Goal: Find specific page/section: Find specific page/section

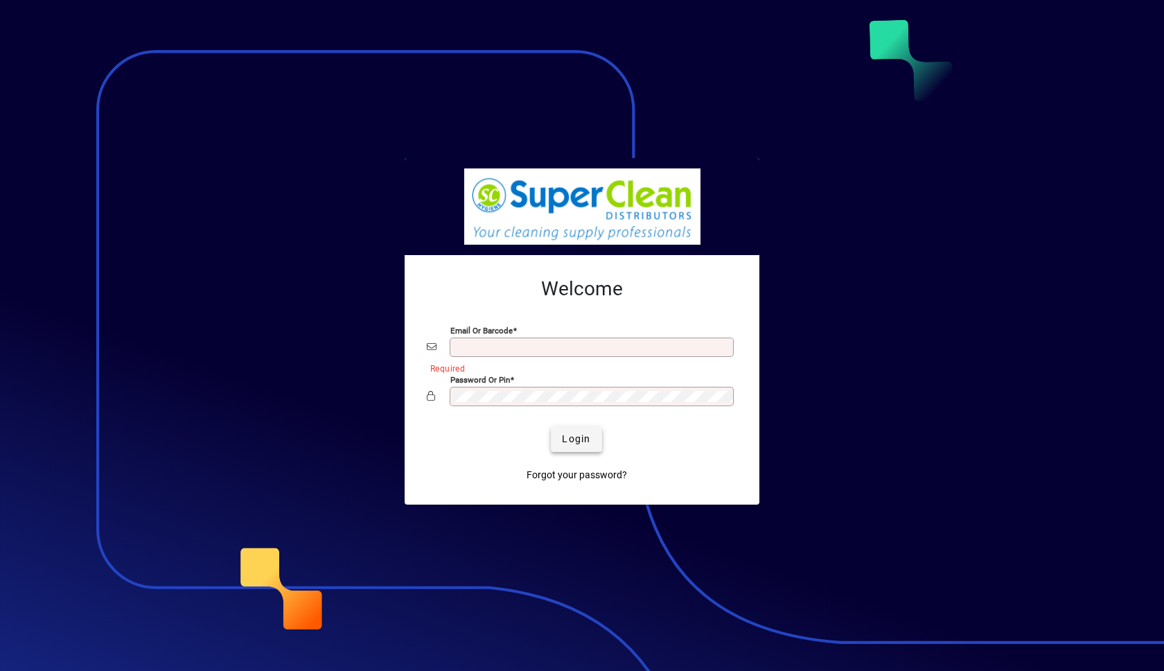
type input "**********"
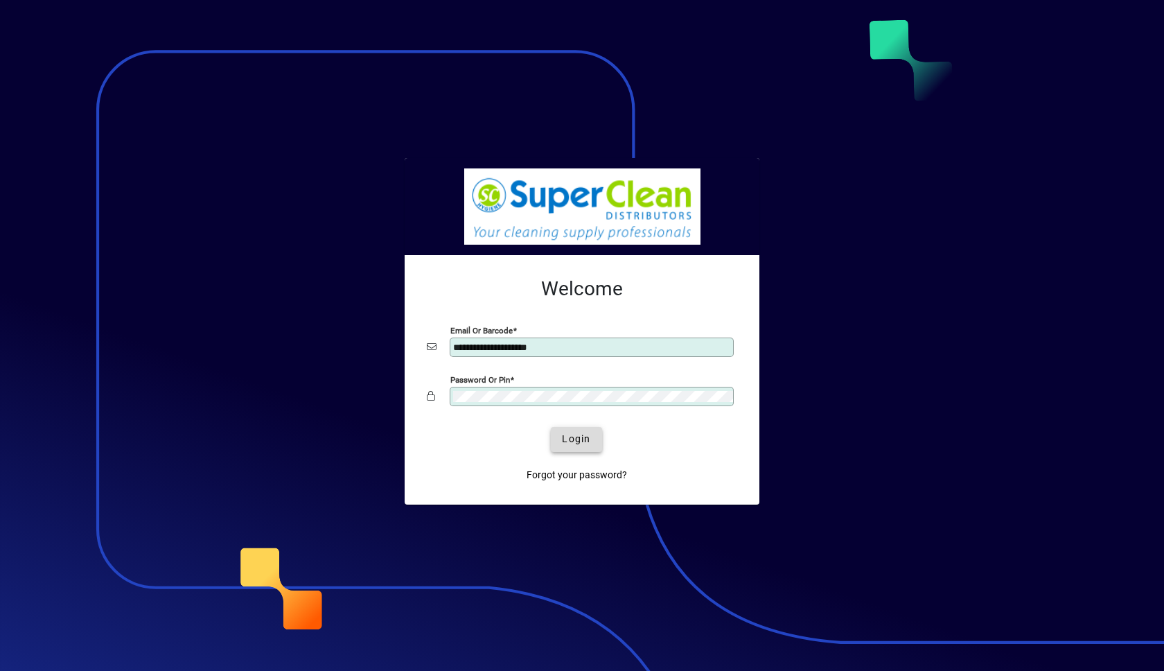
click at [583, 436] on span "Login" at bounding box center [576, 439] width 28 height 15
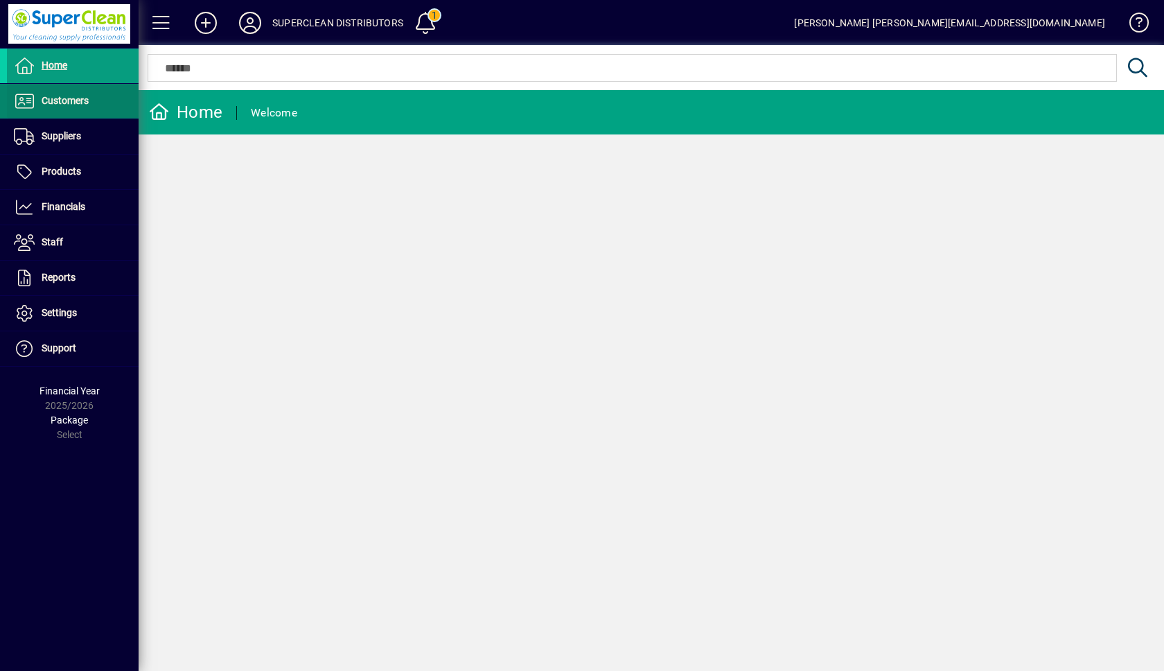
click at [55, 107] on span "Customers" at bounding box center [48, 101] width 82 height 17
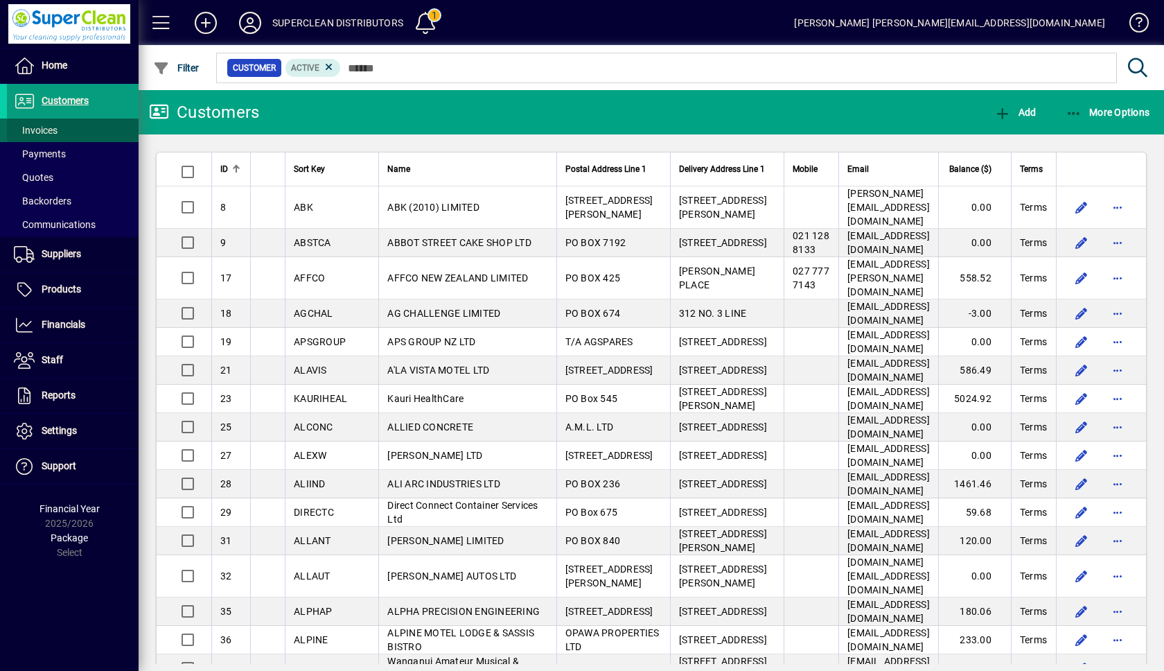
click at [45, 129] on span "Invoices" at bounding box center [36, 130] width 44 height 11
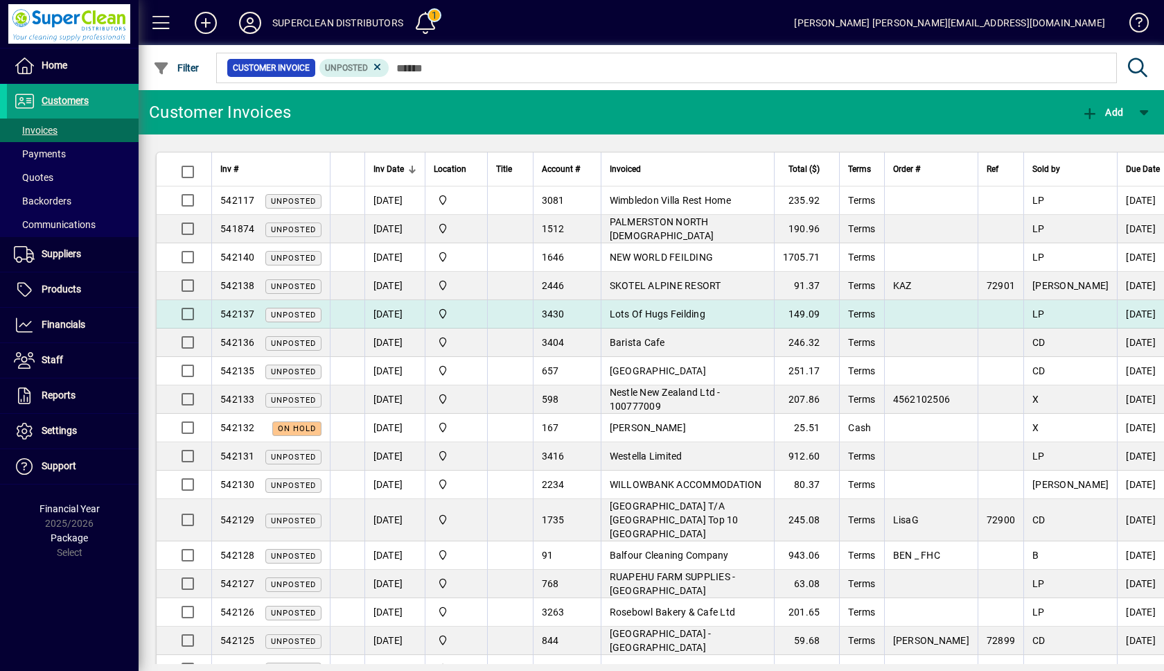
click at [735, 314] on td "Lots Of Hugs Feilding" at bounding box center [687, 314] width 173 height 28
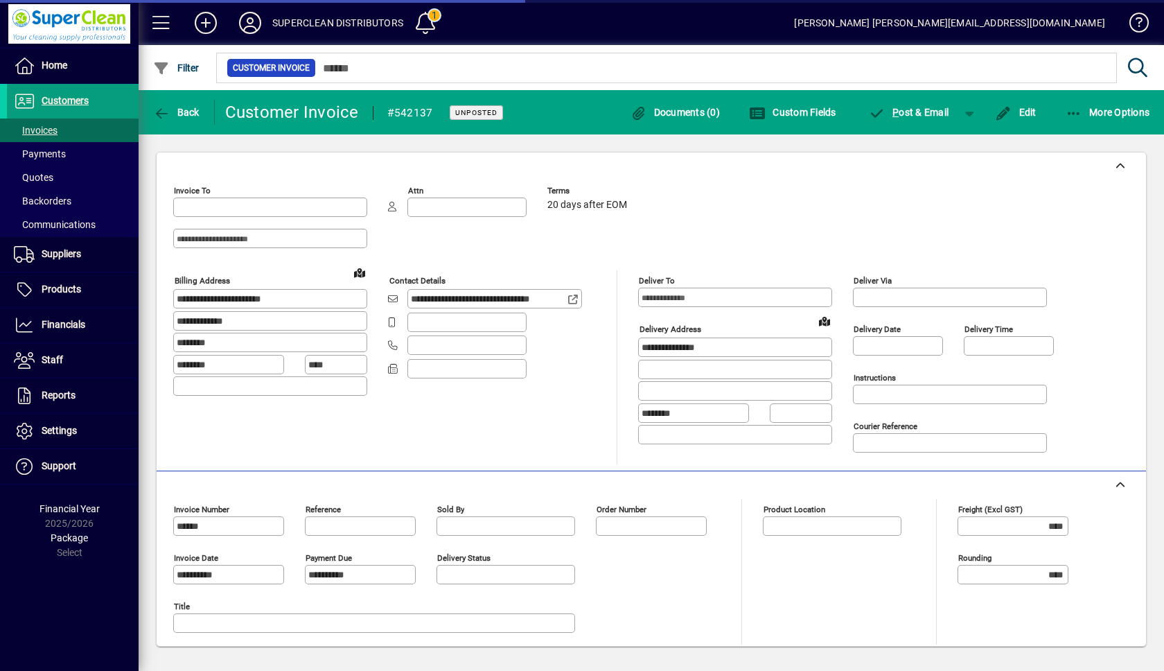
type input "**********"
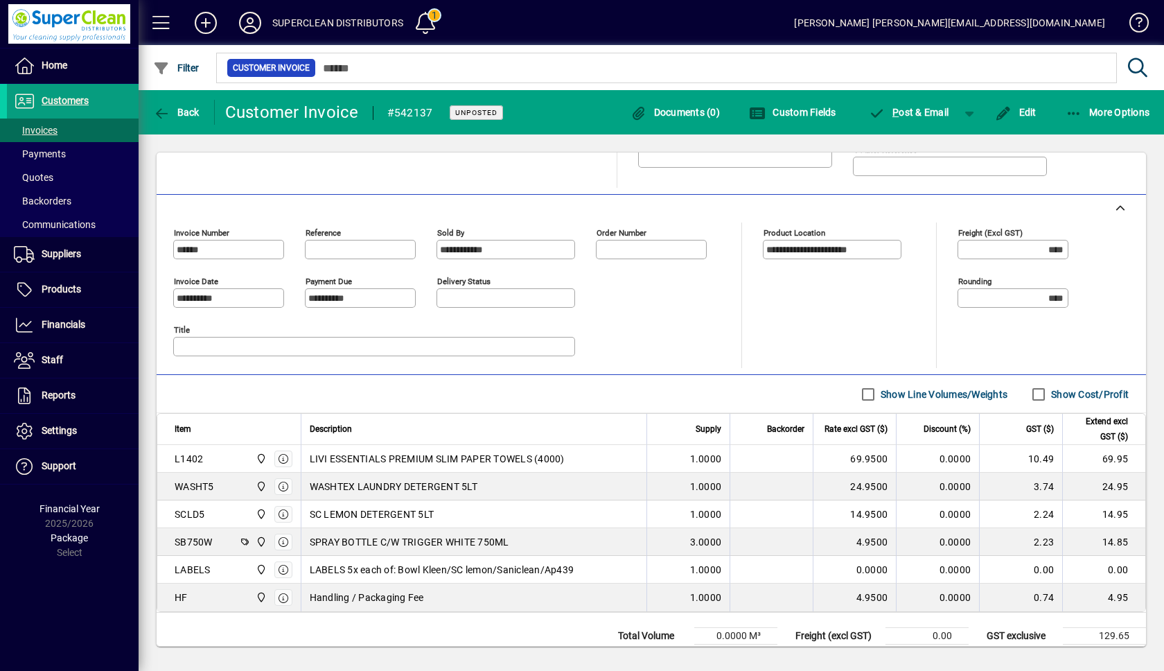
scroll to position [277, 0]
click at [187, 112] on span "Back" at bounding box center [176, 112] width 46 height 11
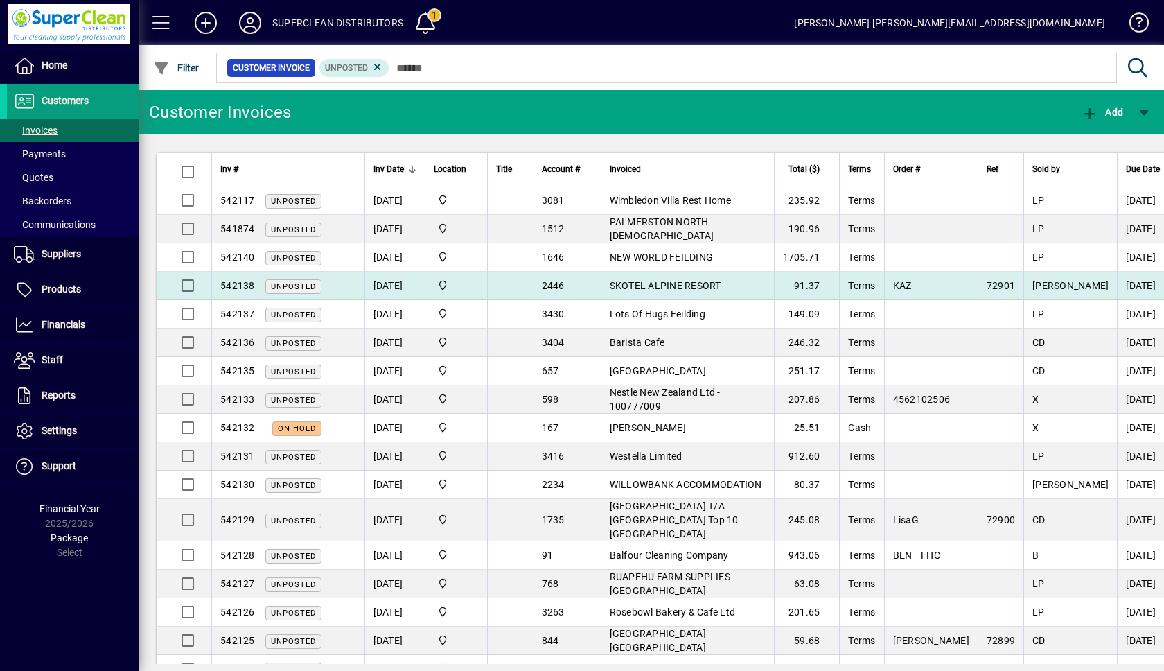
click at [702, 288] on span "SKOTEL ALPINE RESORT" at bounding box center [666, 285] width 112 height 11
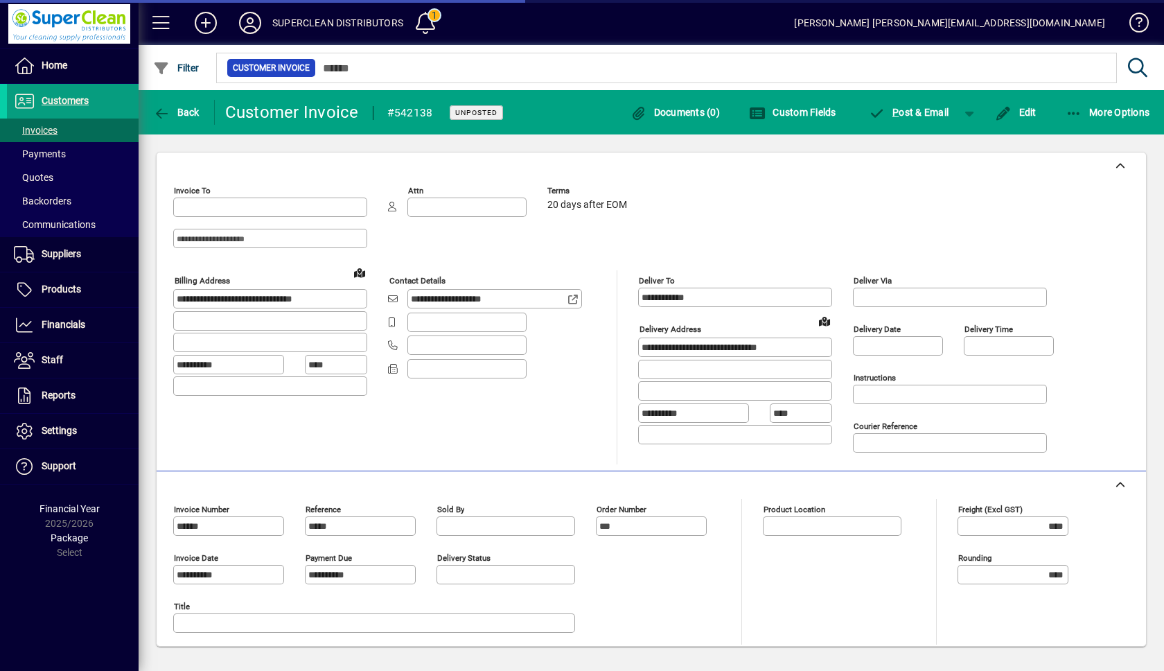
type input "**********"
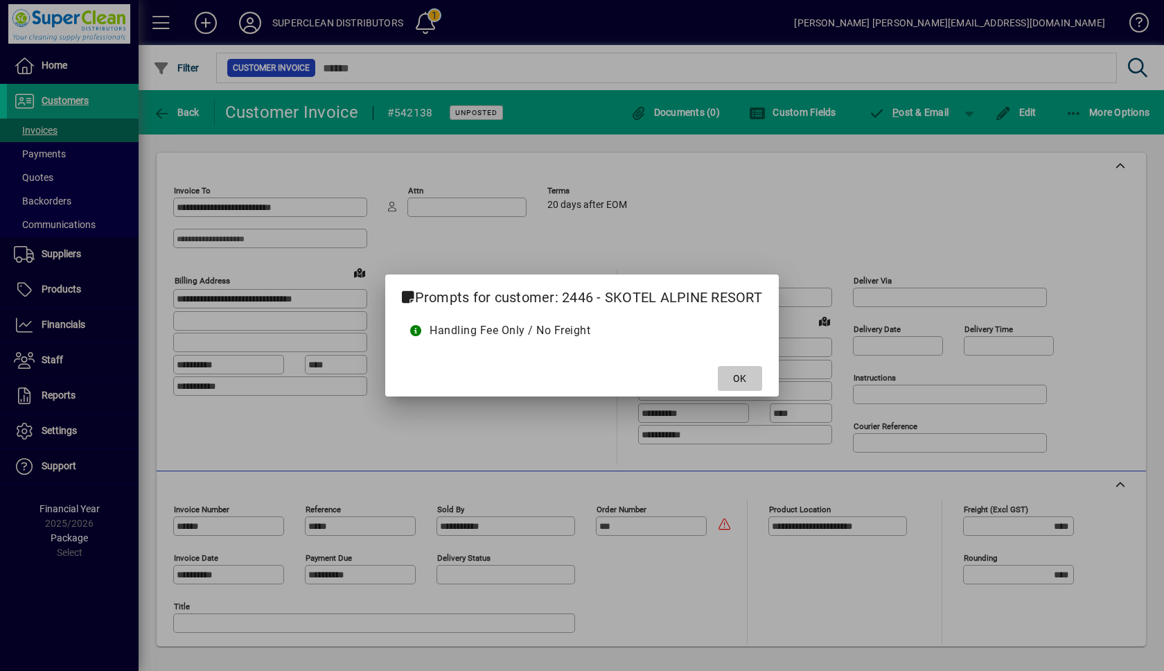
click at [734, 373] on span at bounding box center [740, 378] width 44 height 33
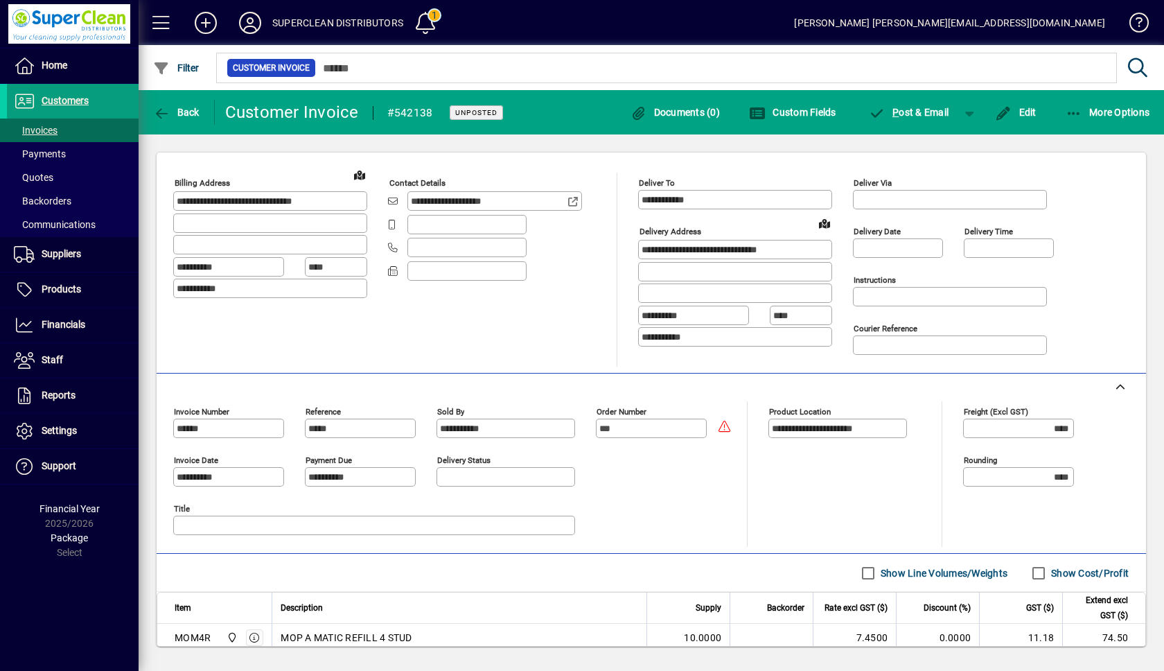
scroll to position [210, 0]
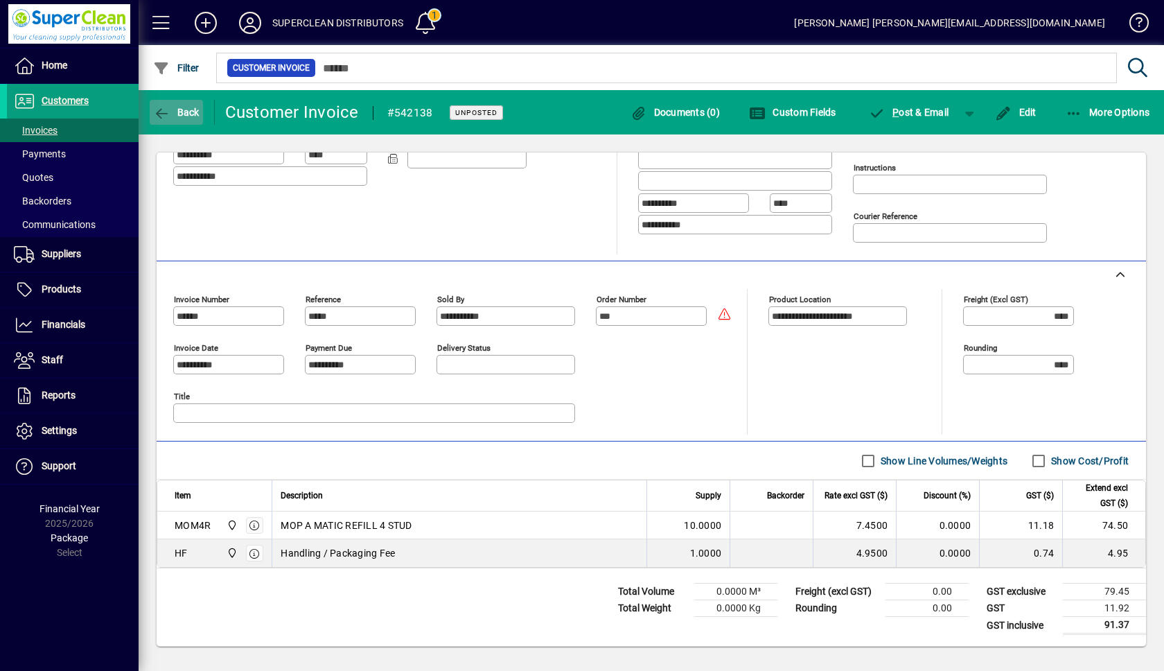
click at [177, 108] on span "Back" at bounding box center [176, 112] width 46 height 11
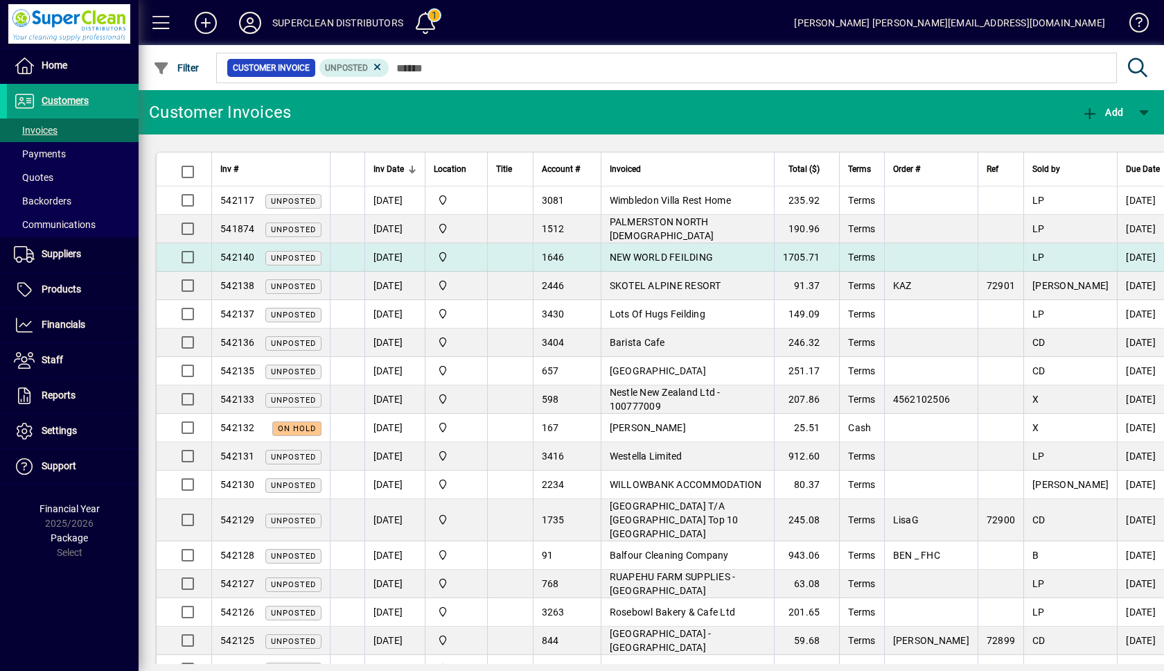
click at [699, 258] on span "NEW WORLD FEILDING" at bounding box center [662, 257] width 104 height 11
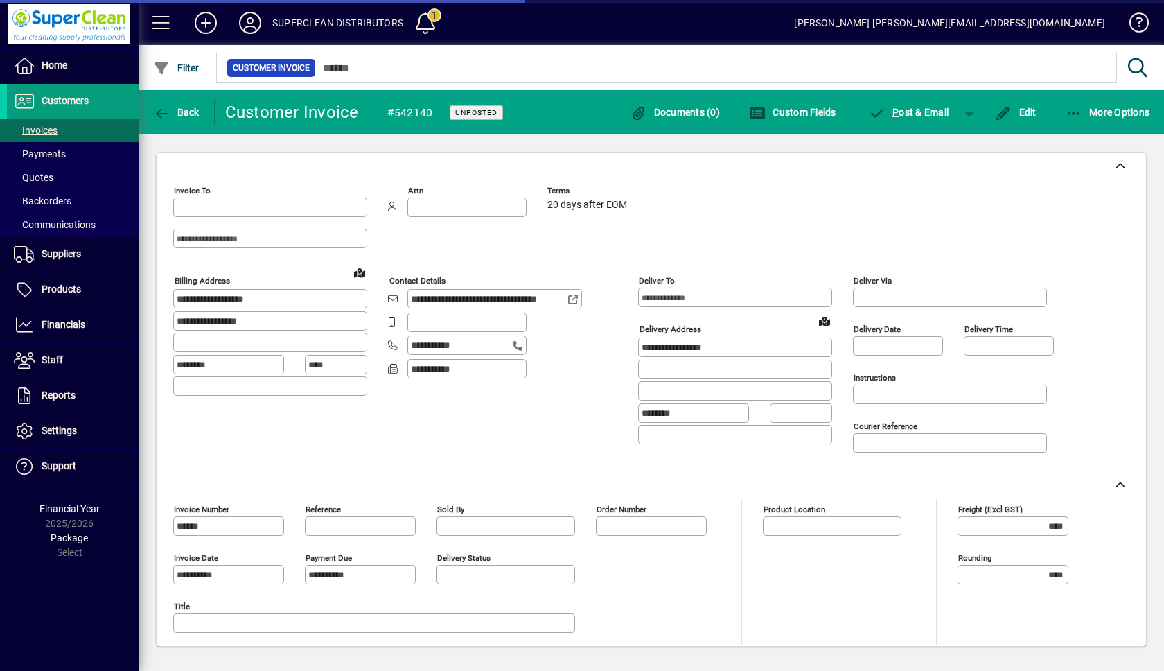
type input "**********"
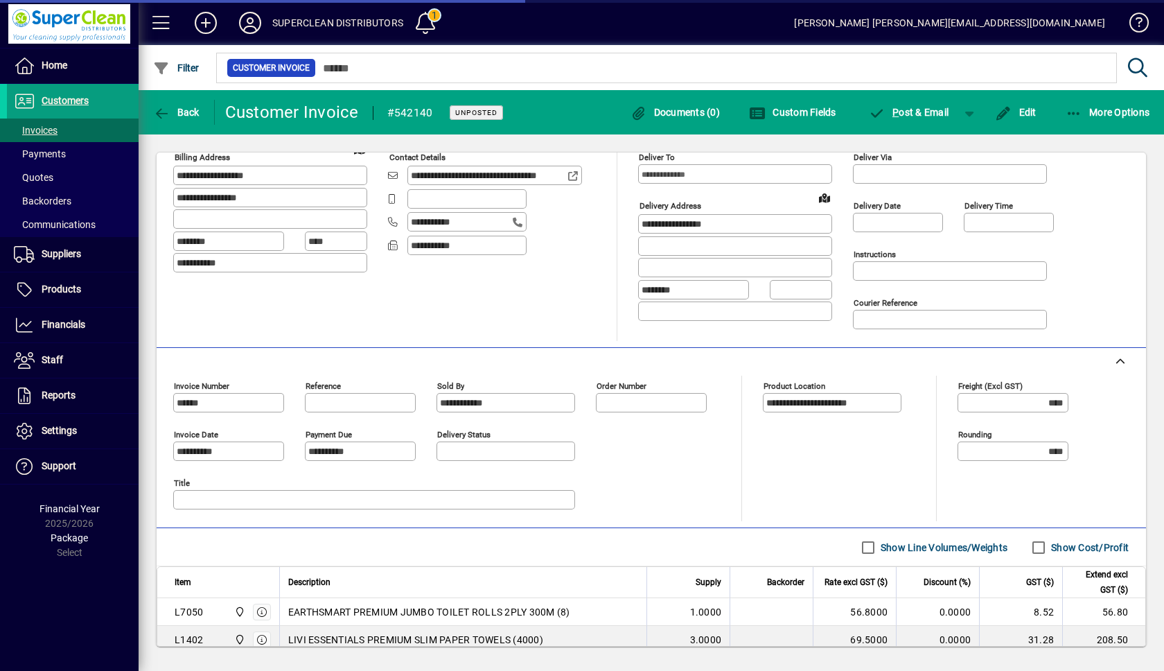
scroll to position [346, 0]
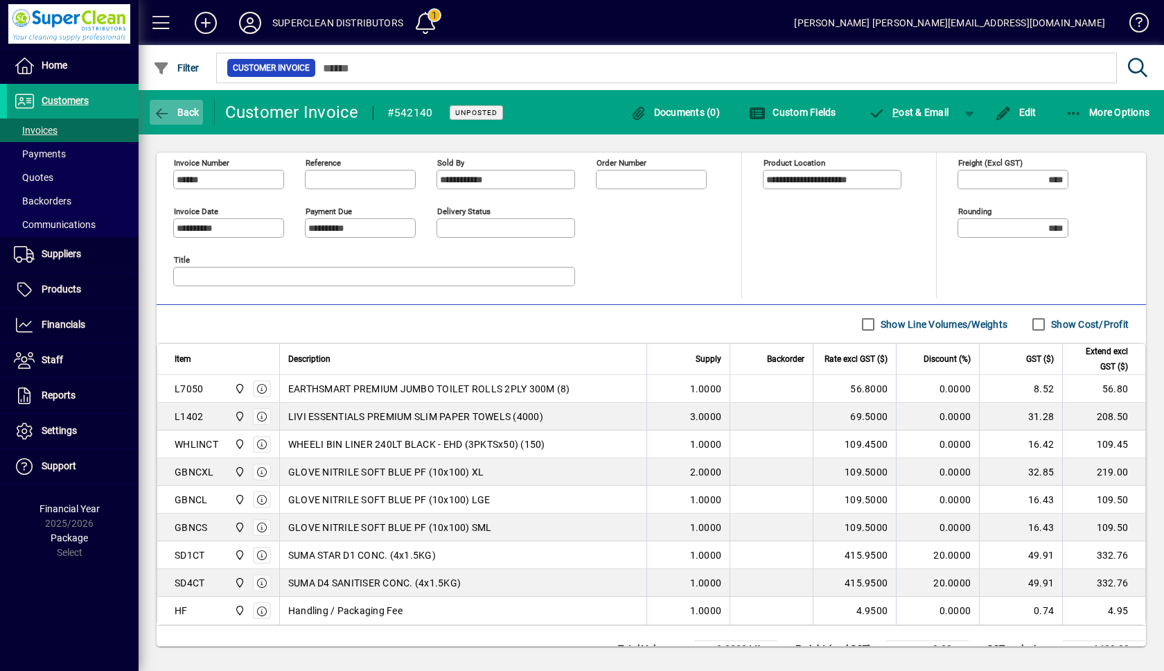
click at [167, 107] on icon "button" at bounding box center [161, 114] width 17 height 14
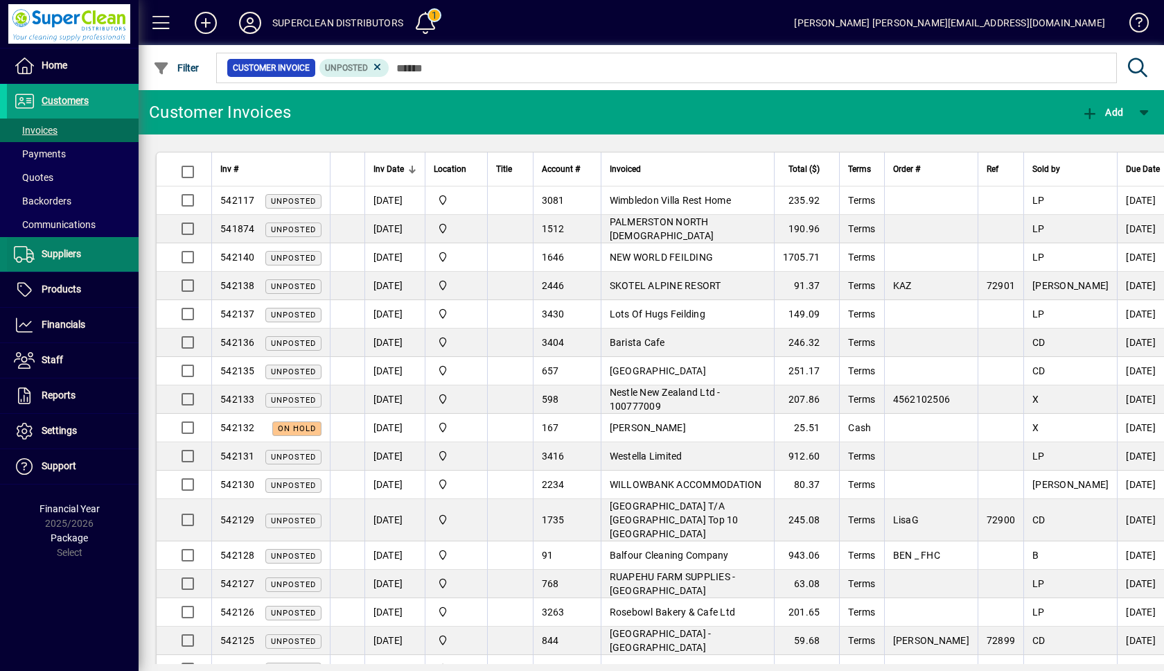
click at [67, 249] on span "Suppliers" at bounding box center [61, 253] width 39 height 11
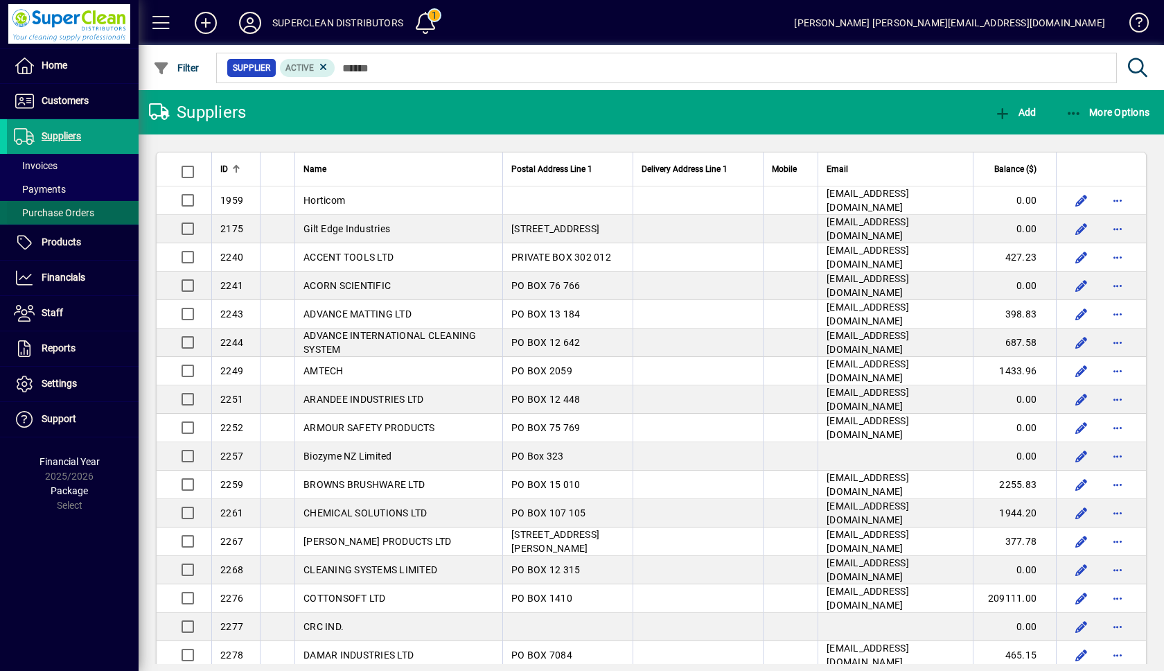
click at [61, 211] on span "Purchase Orders" at bounding box center [54, 212] width 80 height 11
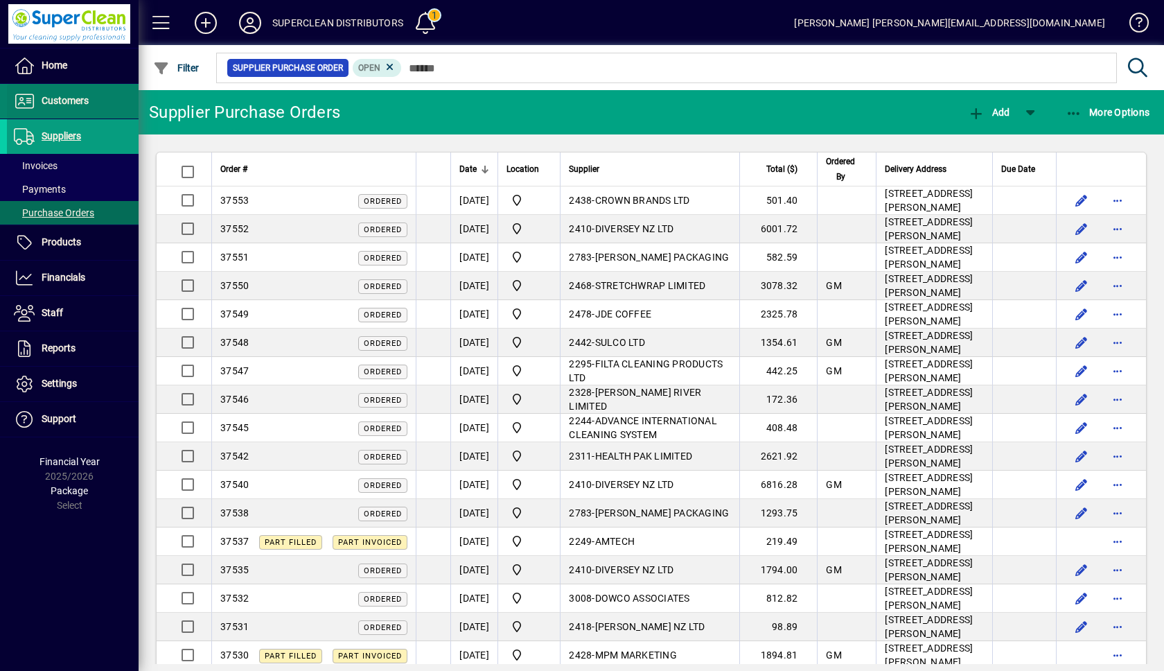
click at [51, 100] on span "Customers" at bounding box center [65, 100] width 47 height 11
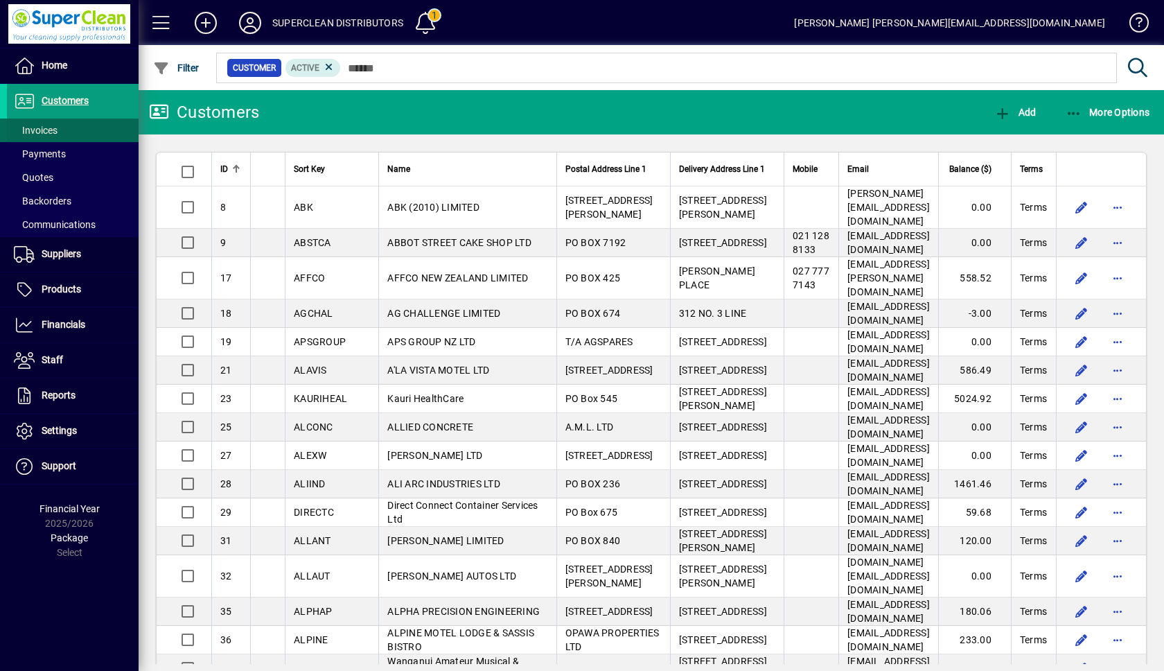
click at [40, 132] on span "Invoices" at bounding box center [36, 130] width 44 height 11
